Goal: Use online tool/utility: Utilize a website feature to perform a specific function

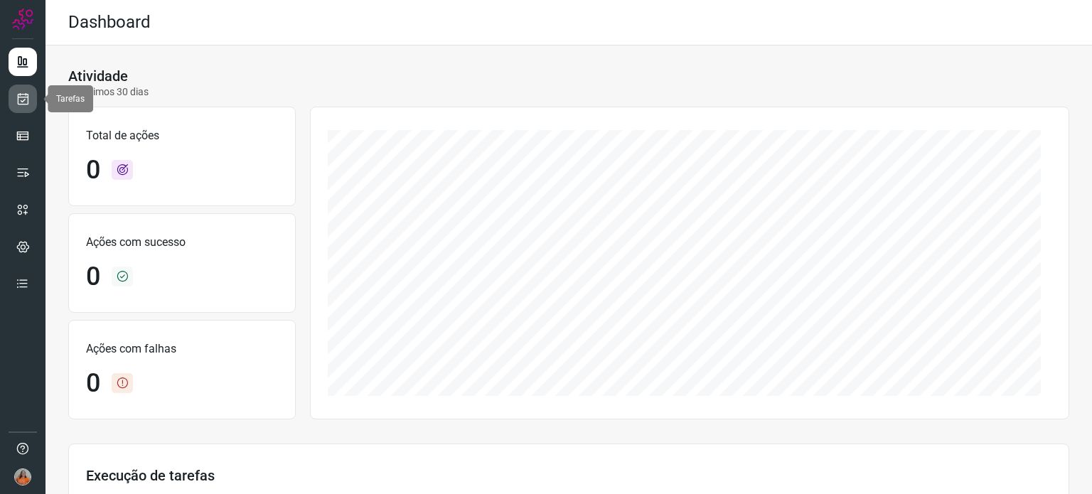
click at [14, 98] on link at bounding box center [23, 99] width 28 height 28
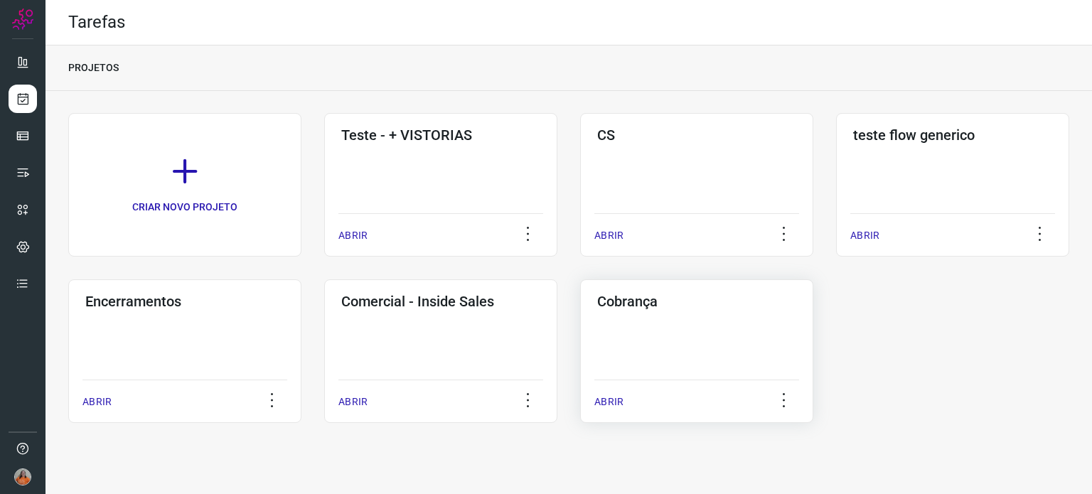
click at [683, 343] on div "Cobrança ABRIR" at bounding box center [696, 351] width 233 height 144
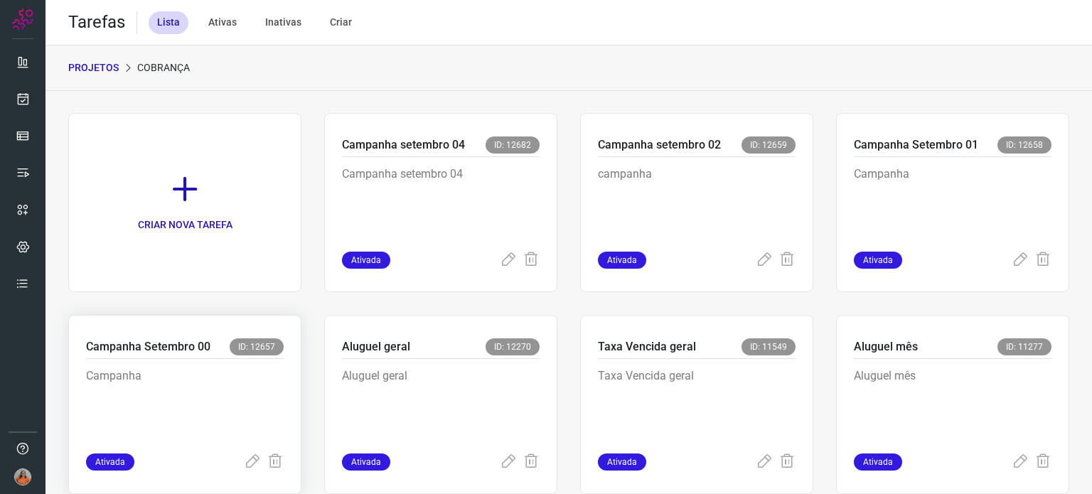
click at [153, 413] on p "Campanha" at bounding box center [185, 402] width 198 height 71
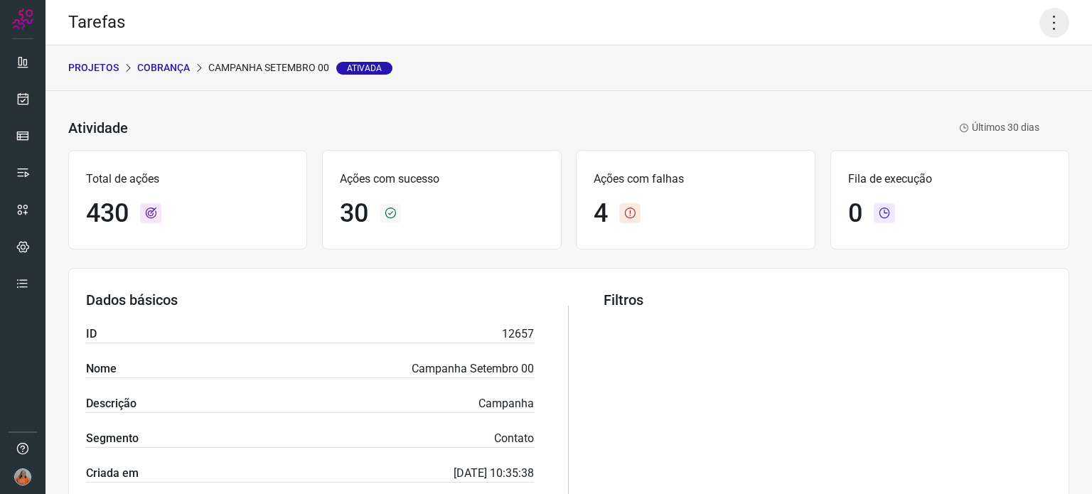
click at [1041, 23] on icon at bounding box center [1054, 23] width 30 height 30
click at [980, 96] on li "Executar" at bounding box center [992, 93] width 129 height 23
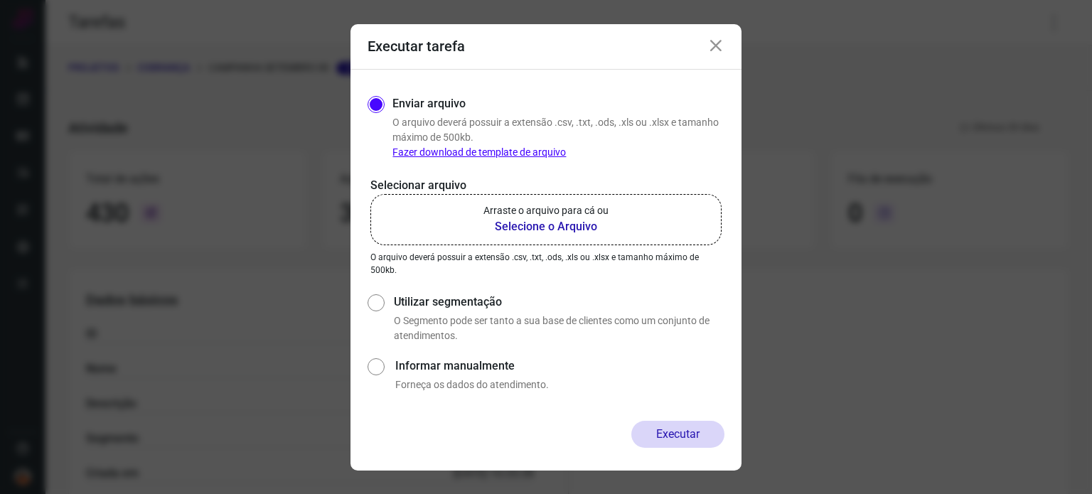
click at [575, 227] on b "Selecione o Arquivo" at bounding box center [545, 226] width 125 height 17
click at [0, 0] on input "Arraste o arquivo para cá ou Selecione o Arquivo" at bounding box center [0, 0] width 0 height 0
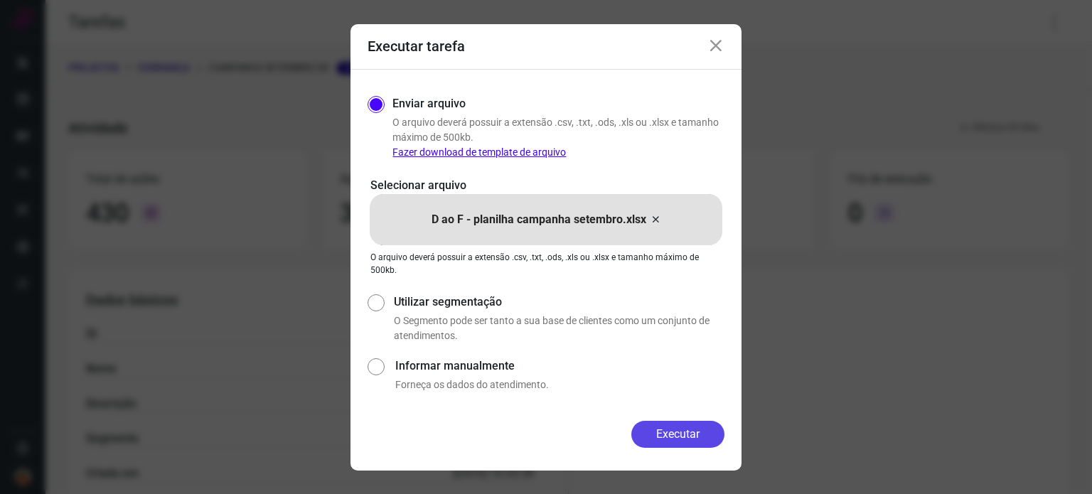
click at [678, 440] on button "Executar" at bounding box center [677, 434] width 93 height 27
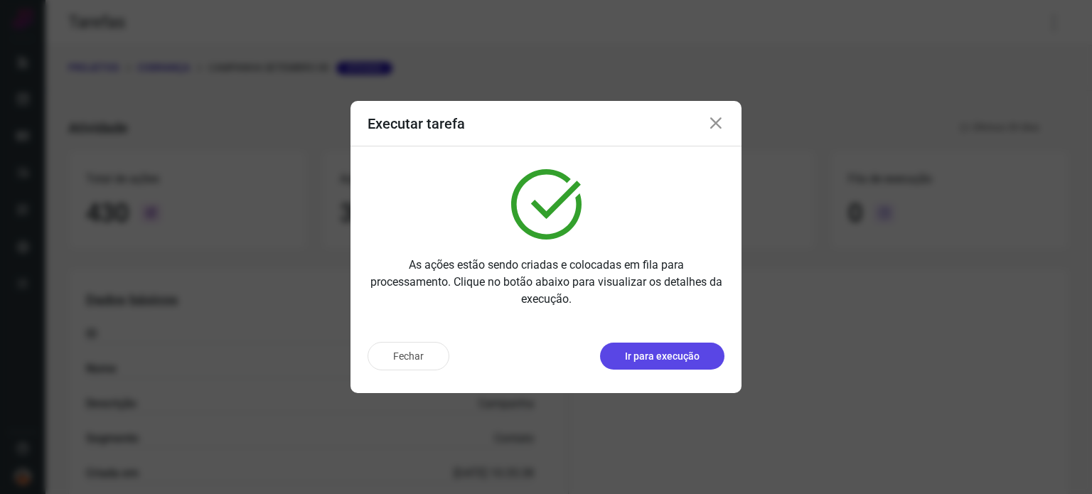
click at [658, 354] on p "Ir para execução" at bounding box center [662, 356] width 75 height 15
